Goal: Find contact information: Find contact information

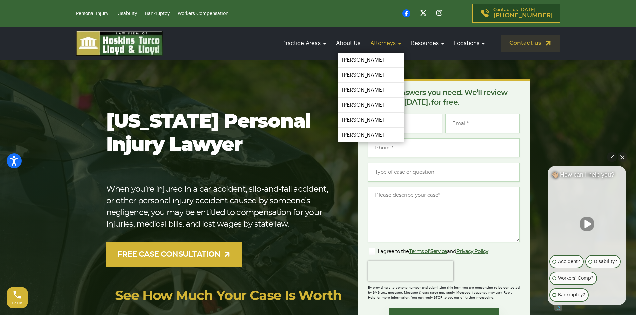
click at [371, 44] on link "Attorneys" at bounding box center [385, 43] width 37 height 19
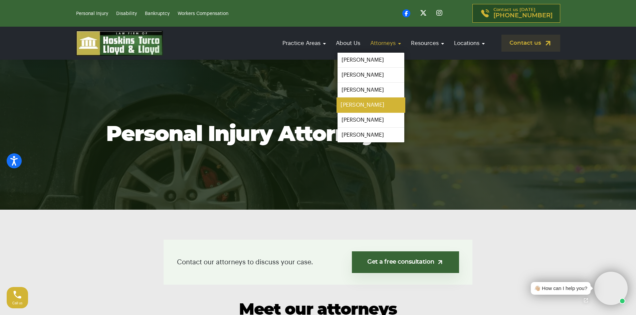
click at [362, 105] on link "[PERSON_NAME]" at bounding box center [370, 105] width 69 height 15
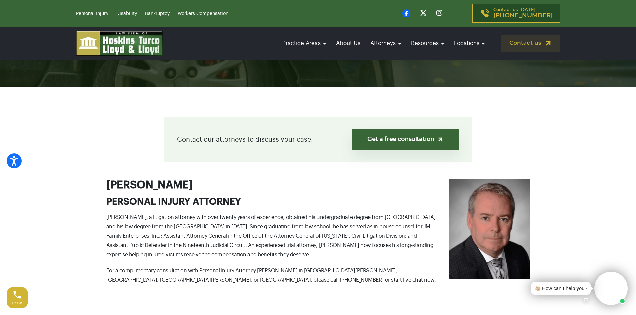
scroll to position [133, 0]
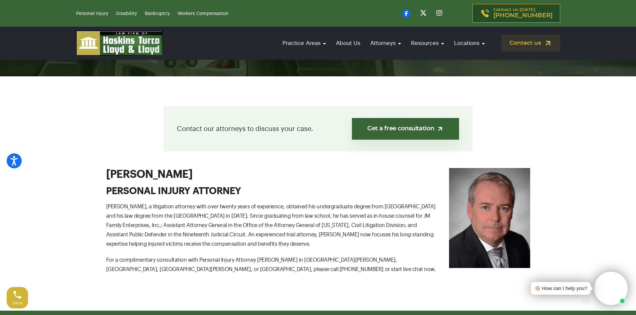
click at [169, 210] on p "[PERSON_NAME], a litigation attorney with over twenty years of experience, obta…" at bounding box center [318, 225] width 424 height 47
drag, startPoint x: 195, startPoint y: 214, endPoint x: 315, endPoint y: 251, distance: 124.9
click at [322, 247] on p "Kiernan P. Moylan, a litigation attorney with over twenty years of experience, …" at bounding box center [318, 225] width 424 height 47
click at [310, 259] on p "For a complimentary consultation with Personal Injury Attorney Kiernan P. Moyla…" at bounding box center [318, 265] width 424 height 19
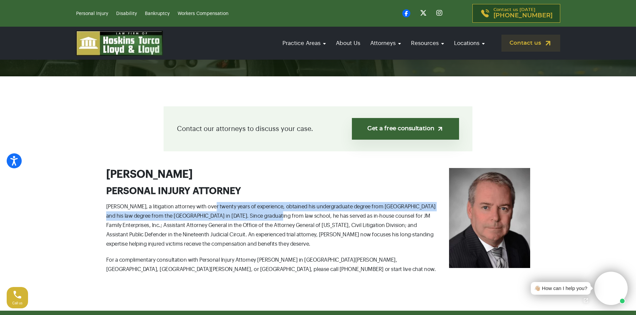
drag, startPoint x: 288, startPoint y: 244, endPoint x: 206, endPoint y: 207, distance: 90.5
click at [206, 207] on p "Kiernan P. Moylan, a litigation attorney with over twenty years of experience, …" at bounding box center [318, 225] width 424 height 47
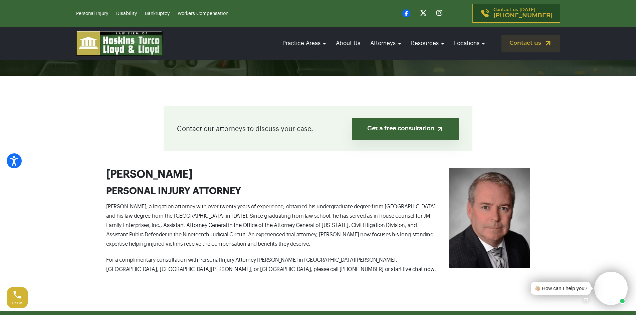
click at [177, 207] on p "Kiernan P. Moylan, a litigation attorney with over twenty years of experience, …" at bounding box center [318, 225] width 424 height 47
